Goal: Information Seeking & Learning: Learn about a topic

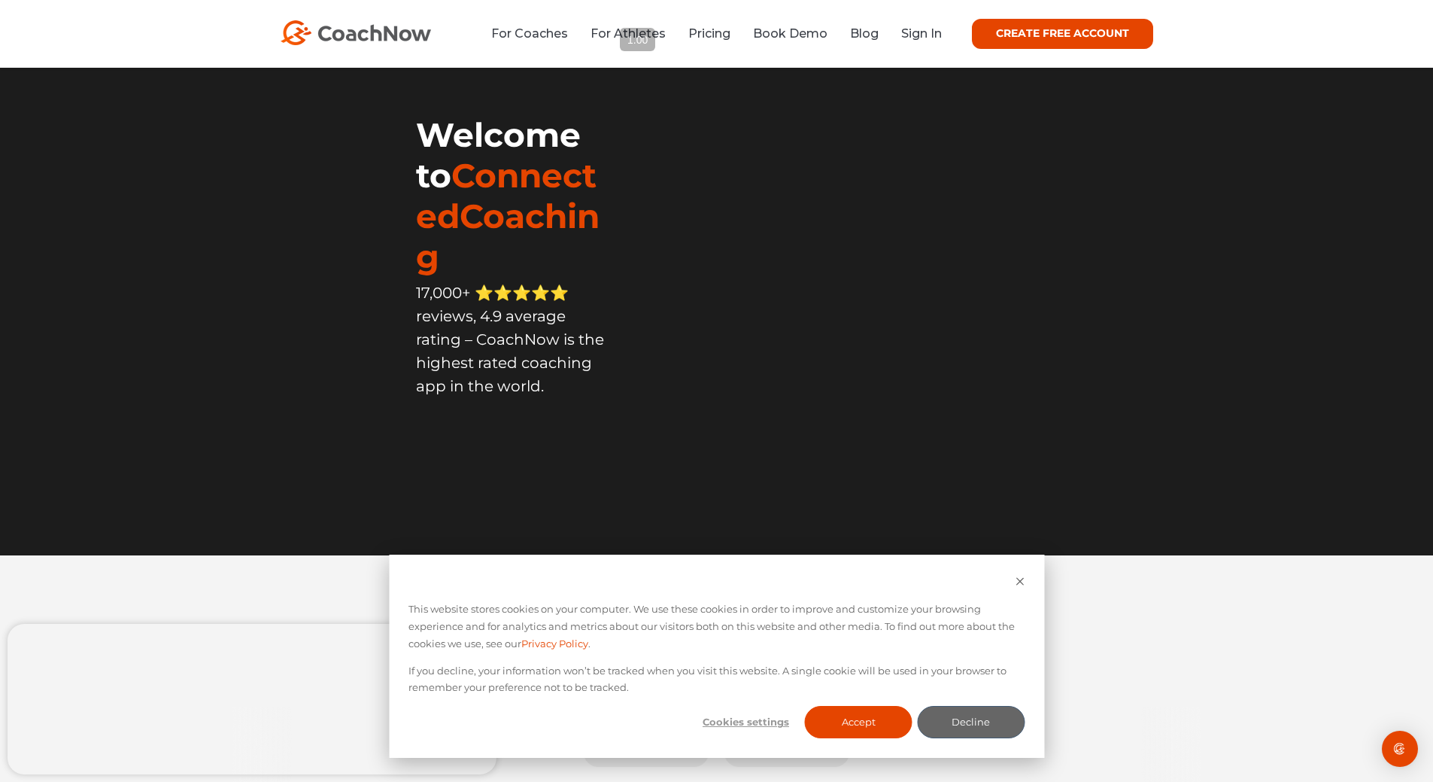
scroll to position [226, 0]
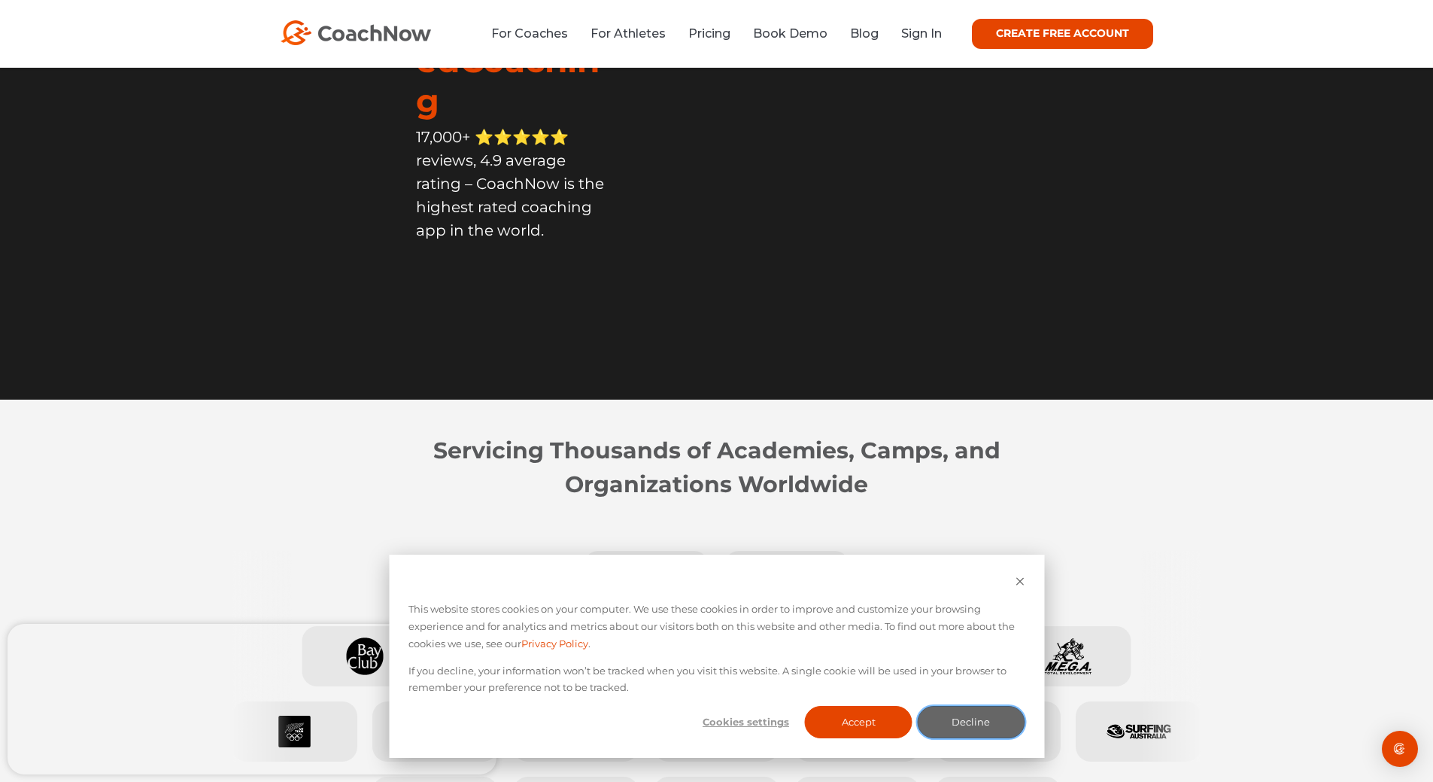
click at [969, 725] on button "Decline" at bounding box center [971, 722] width 108 height 32
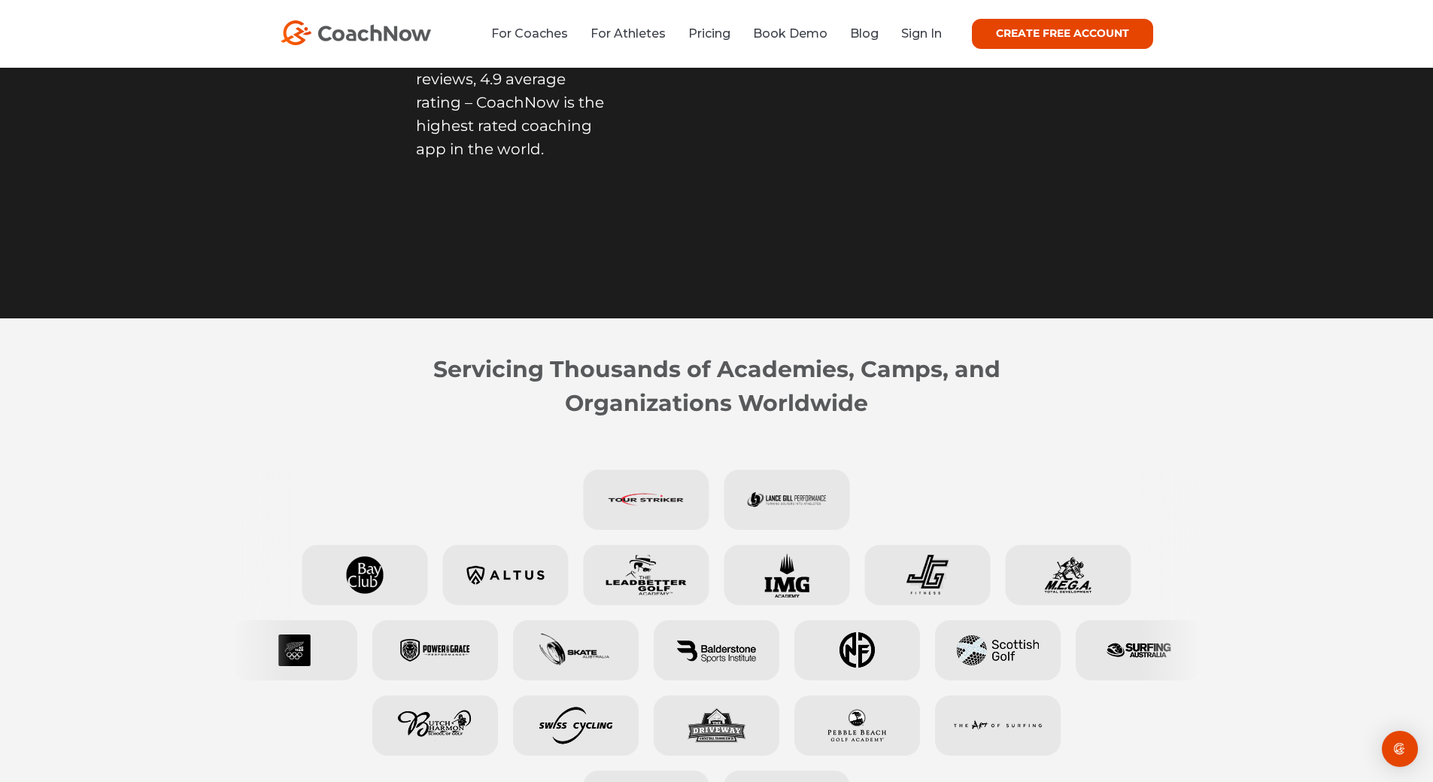
scroll to position [150, 0]
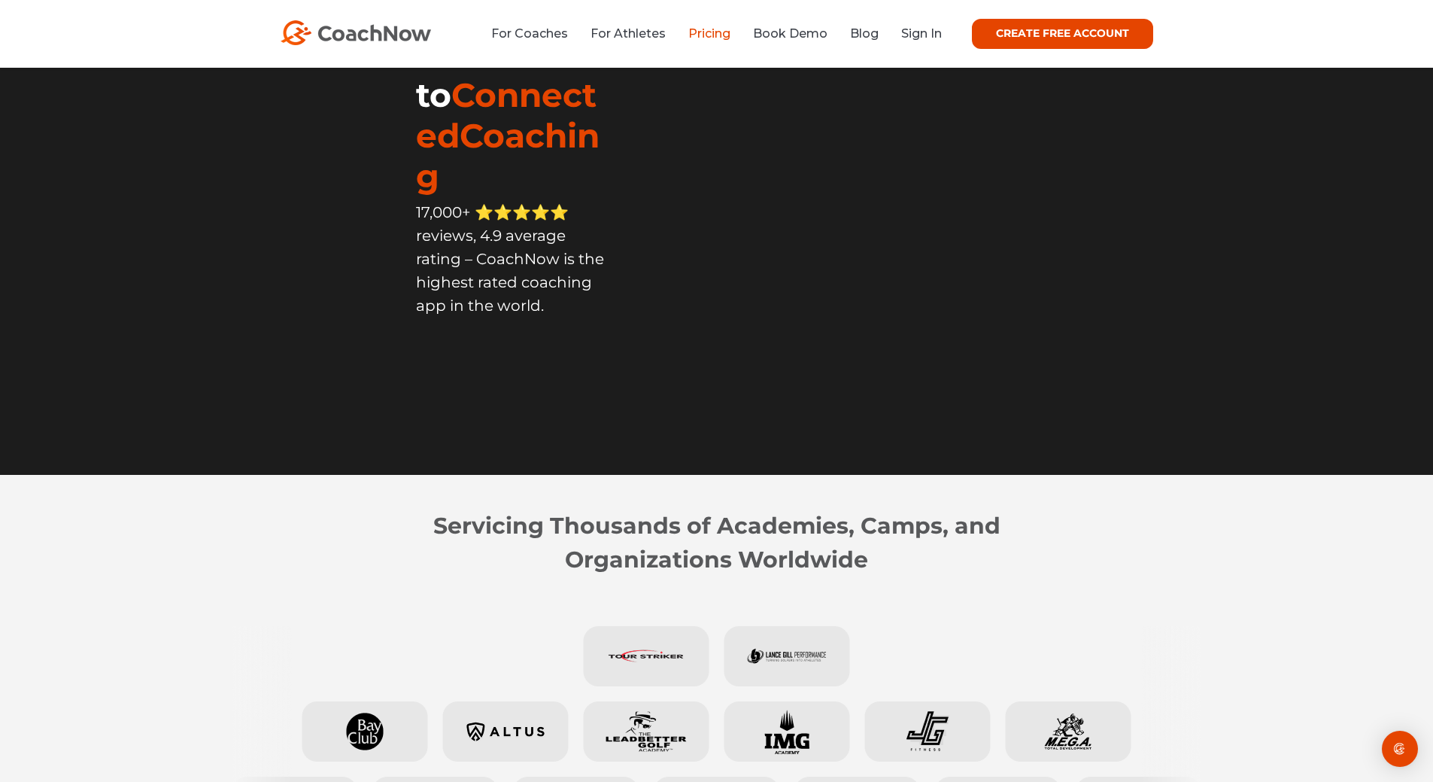
click at [711, 35] on link "Pricing" at bounding box center [709, 33] width 42 height 14
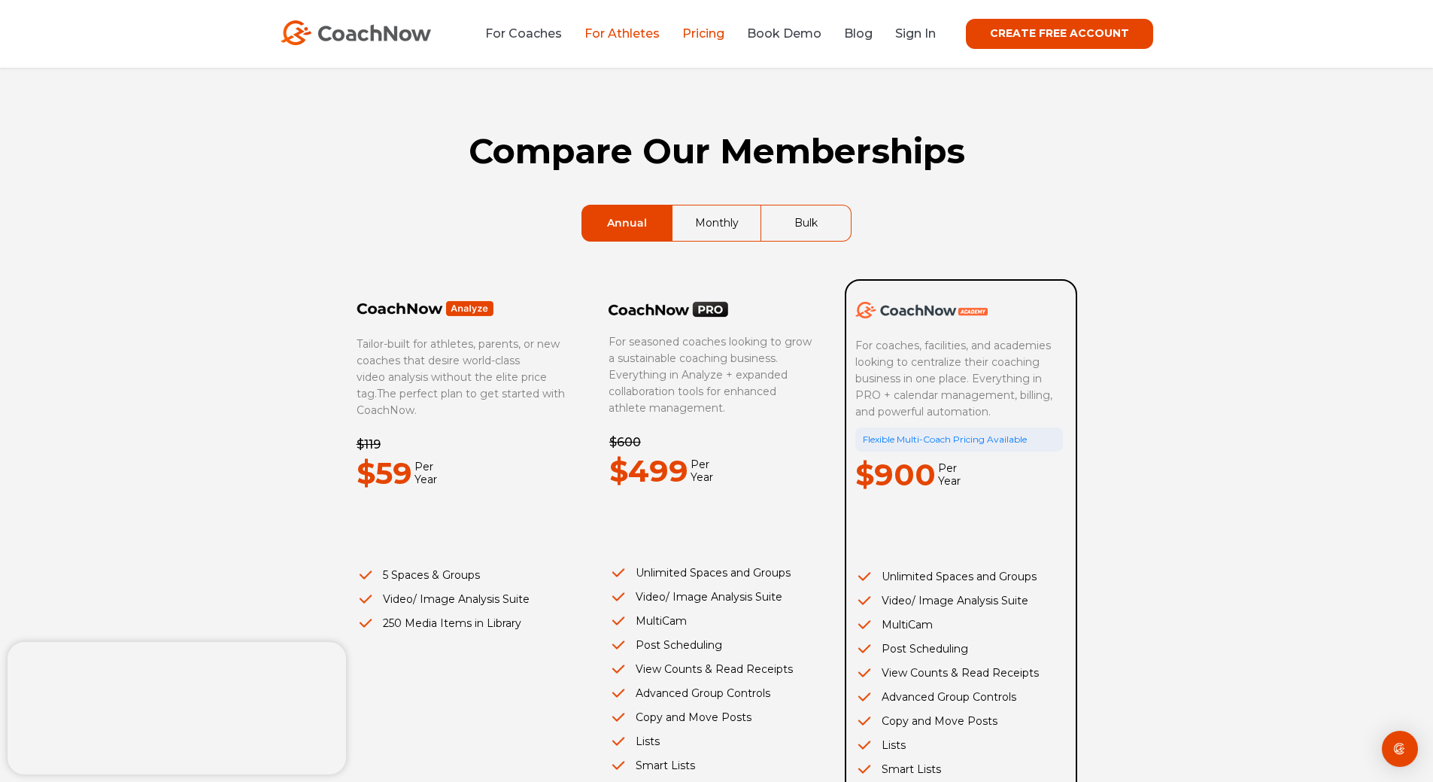
click at [638, 38] on link "For Athletes" at bounding box center [622, 33] width 75 height 14
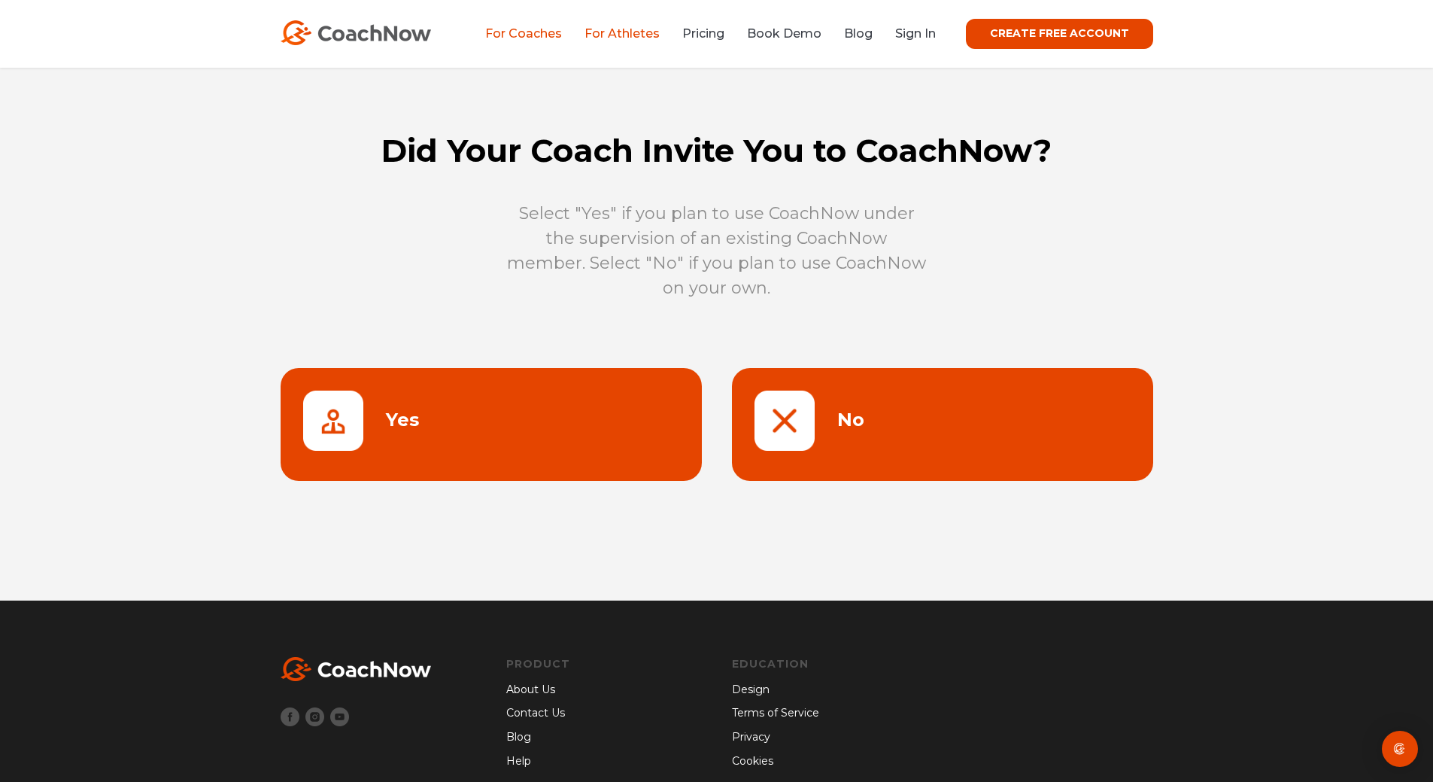
click at [528, 38] on link "For Coaches" at bounding box center [523, 33] width 77 height 14
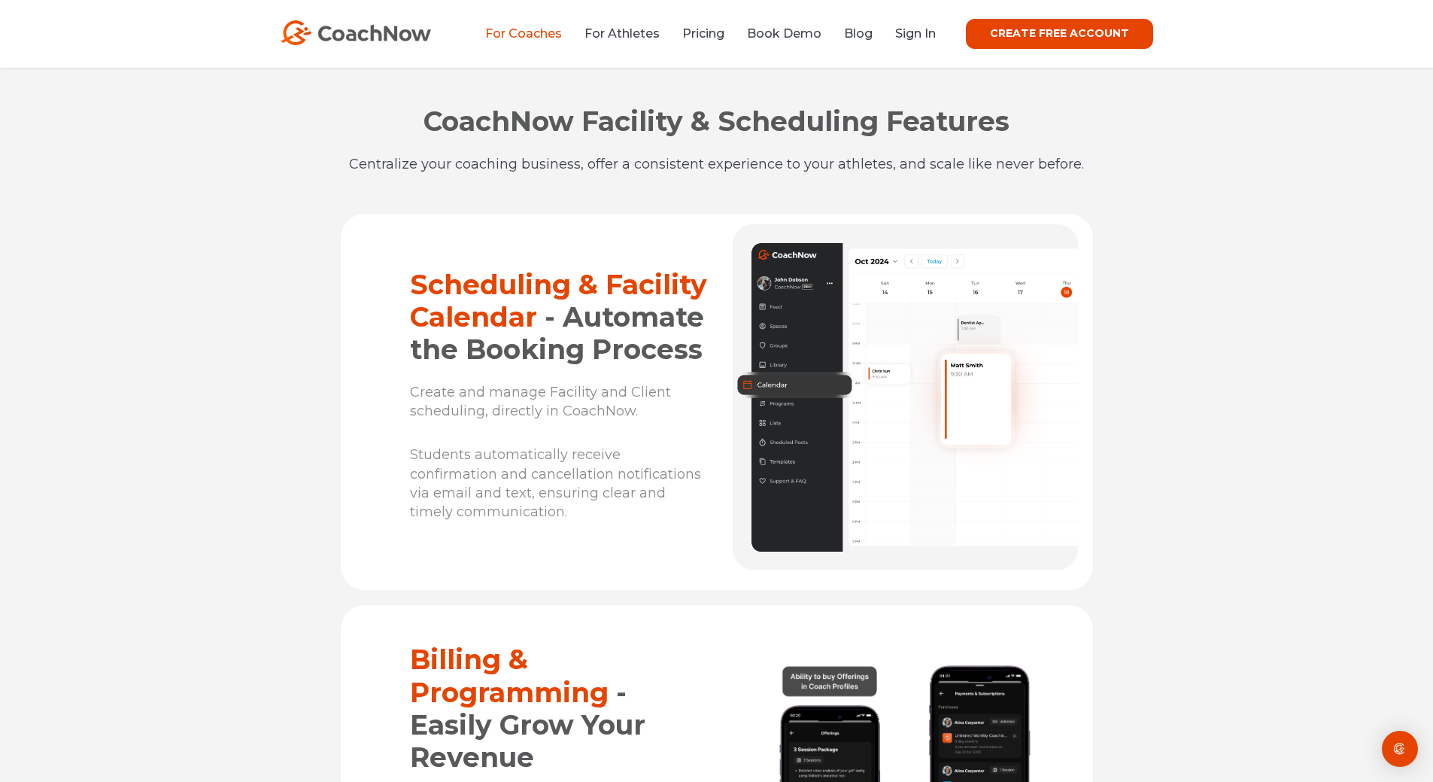
scroll to position [8502, 0]
